Goal: Information Seeking & Learning: Check status

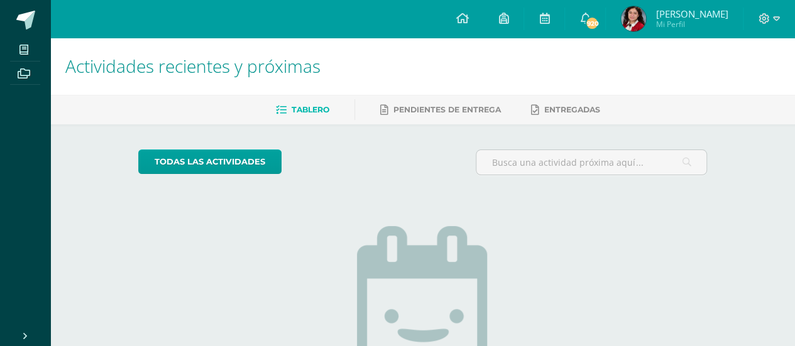
click at [646, 30] on img at bounding box center [633, 18] width 25 height 25
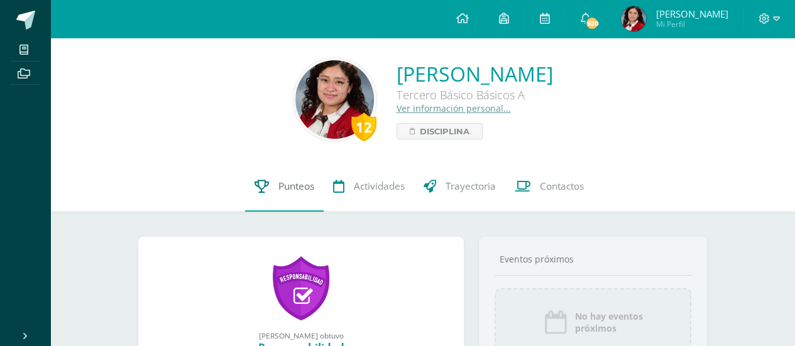
click at [302, 173] on link "Punteos" at bounding box center [284, 187] width 79 height 50
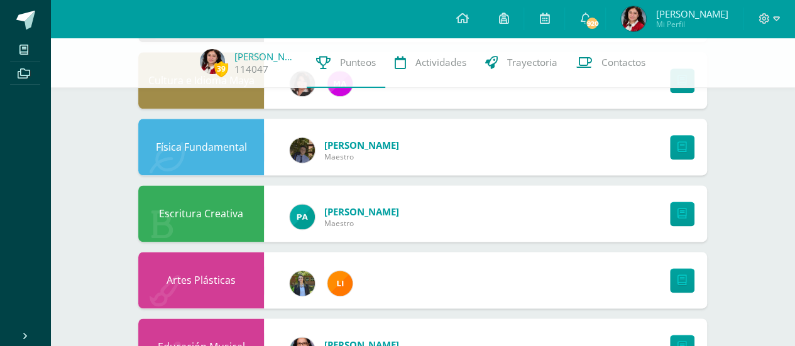
scroll to position [865, 0]
